Goal: Entertainment & Leisure: Consume media (video, audio)

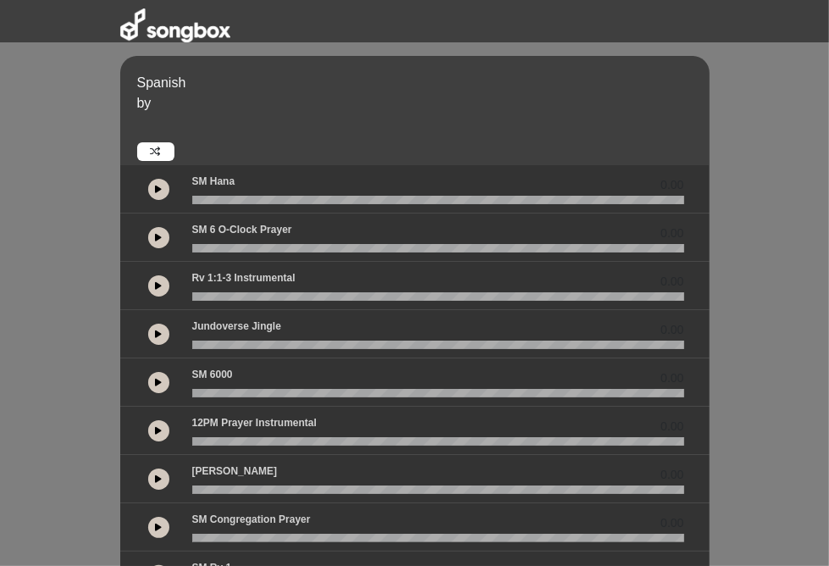
scroll to position [410, 0]
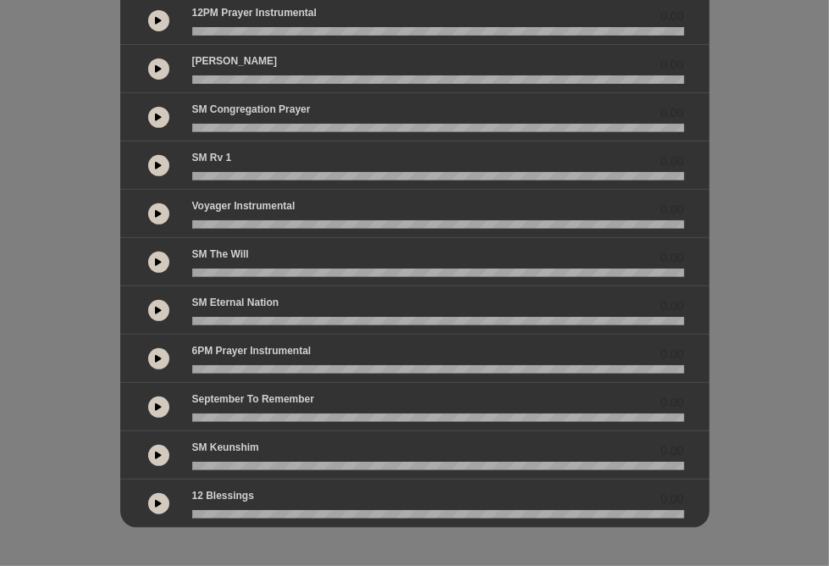
click at [148, 212] on button at bounding box center [158, 213] width 21 height 21
click at [148, 158] on button at bounding box center [158, 165] width 21 height 21
click at [148, 254] on button at bounding box center [158, 262] width 21 height 21
click at [155, 308] on icon at bounding box center [158, 310] width 7 height 8
click at [148, 348] on button at bounding box center [158, 358] width 21 height 21
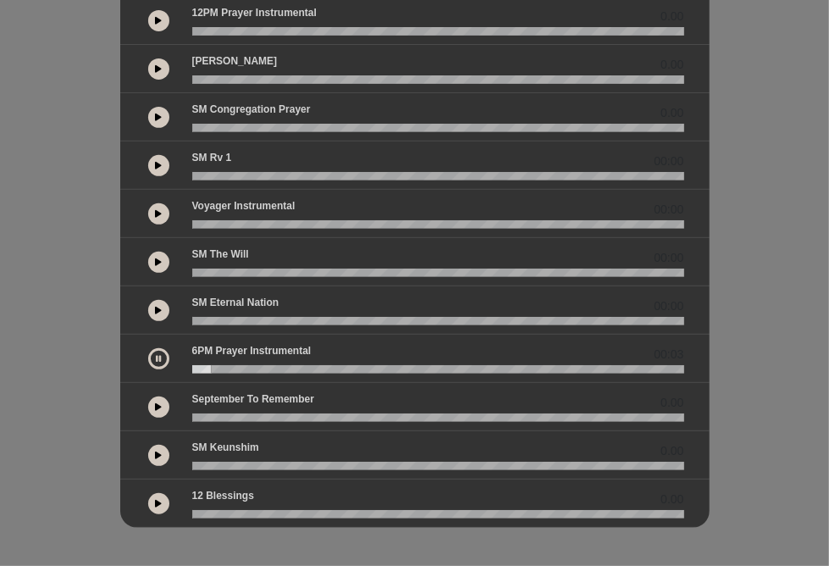
click at [156, 354] on icon at bounding box center [158, 358] width 5 height 8
drag, startPoint x: 125, startPoint y: 362, endPoint x: 100, endPoint y: 367, distance: 25.1
click at [182, 367] on div "6PM Prayer Instrumental 00:03" at bounding box center [438, 358] width 512 height 30
drag, startPoint x: 100, startPoint y: 367, endPoint x: 115, endPoint y: 362, distance: 16.1
click at [182, 362] on div "6PM Prayer Instrumental 00:03" at bounding box center [438, 354] width 512 height 22
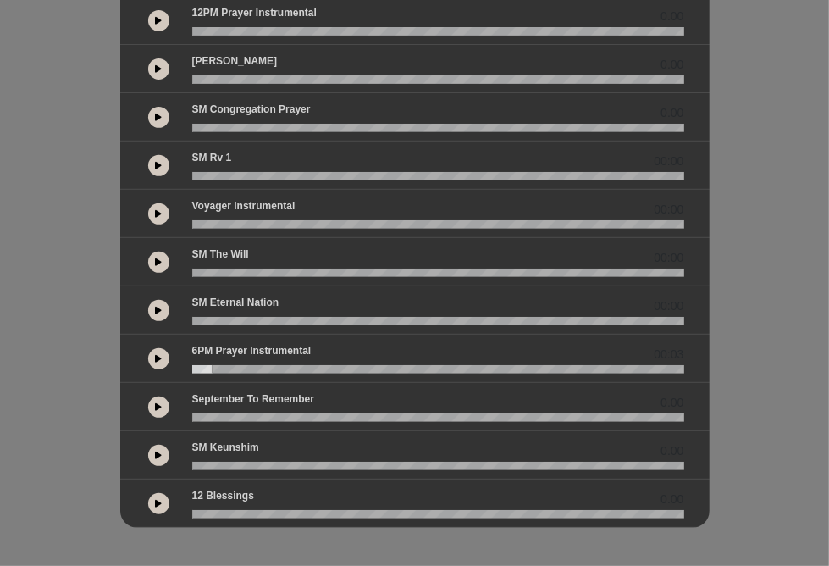
click at [192, 366] on wave at bounding box center [438, 369] width 492 height 8
click at [148, 348] on button at bounding box center [158, 358] width 21 height 21
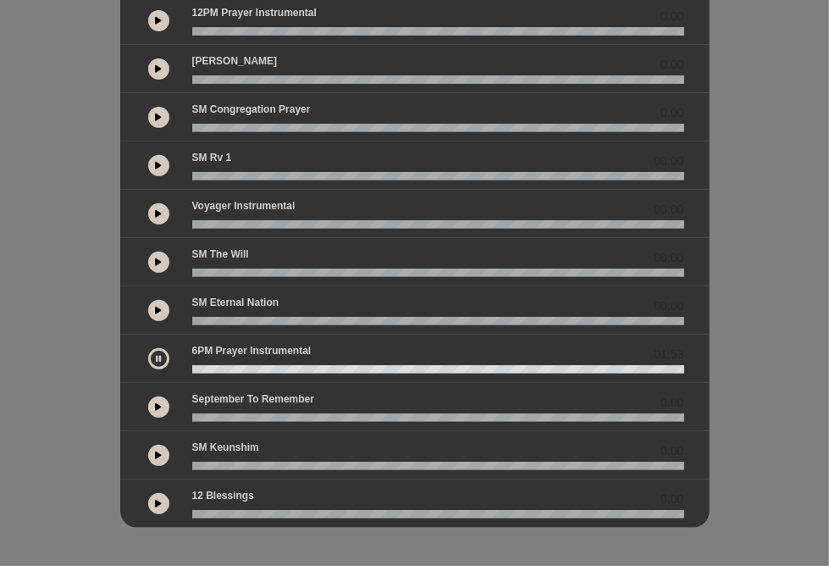
click at [148, 357] on button at bounding box center [158, 358] width 21 height 21
click at [155, 357] on icon at bounding box center [158, 358] width 7 height 8
click at [148, 361] on div at bounding box center [158, 358] width 21 height 21
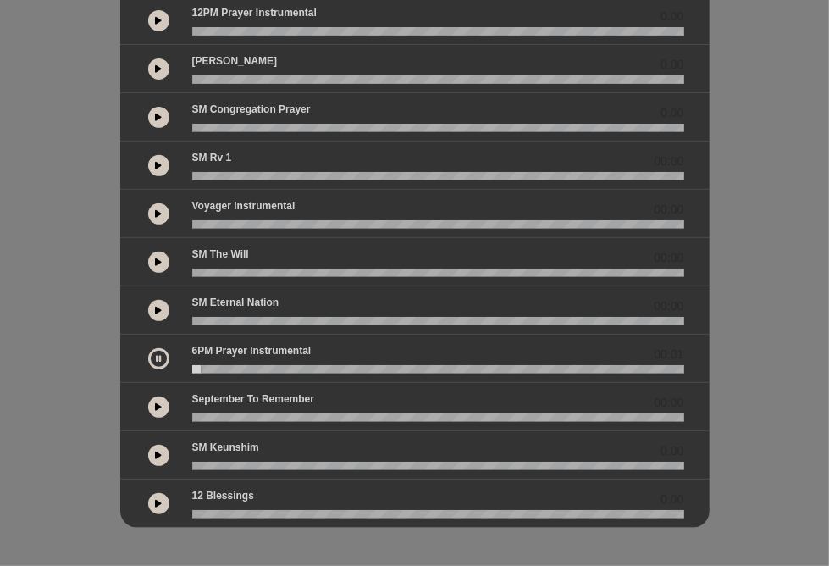
click at [148, 356] on button at bounding box center [158, 358] width 21 height 21
